Goal: Transaction & Acquisition: Register for event/course

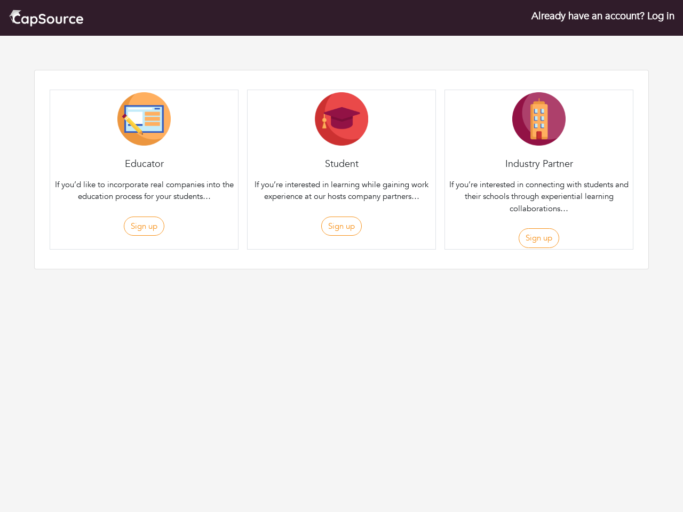
click at [341, 151] on div "Student If you’re interested in learning while gaining work experience at our h…" at bounding box center [341, 170] width 189 height 160
click at [143, 226] on button "Sign up" at bounding box center [144, 227] width 41 height 20
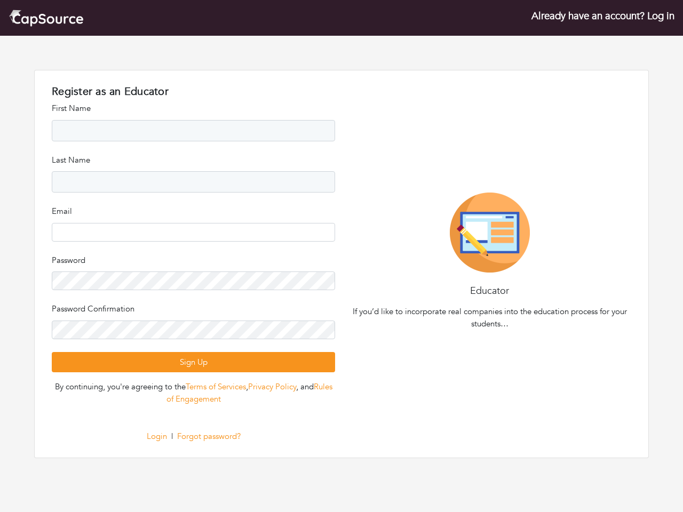
click at [341, 226] on div "Register as an Educator Register as an Student Register as an Company First Nam…" at bounding box center [193, 263] width 296 height 357
click at [538, 238] on div "Educator If you’d like to incorporate real companies into the education process…" at bounding box center [489, 264] width 296 height 142
